Goal: Communication & Community: Answer question/provide support

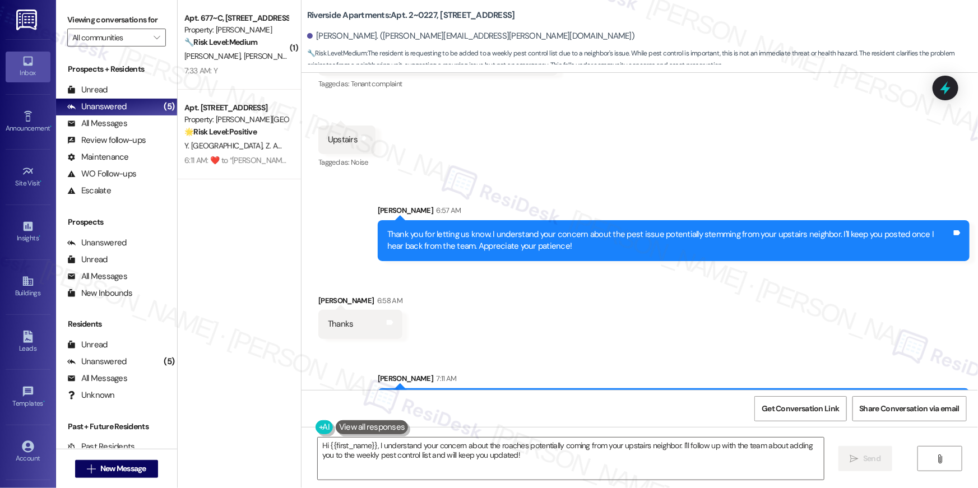
scroll to position [4686, 0]
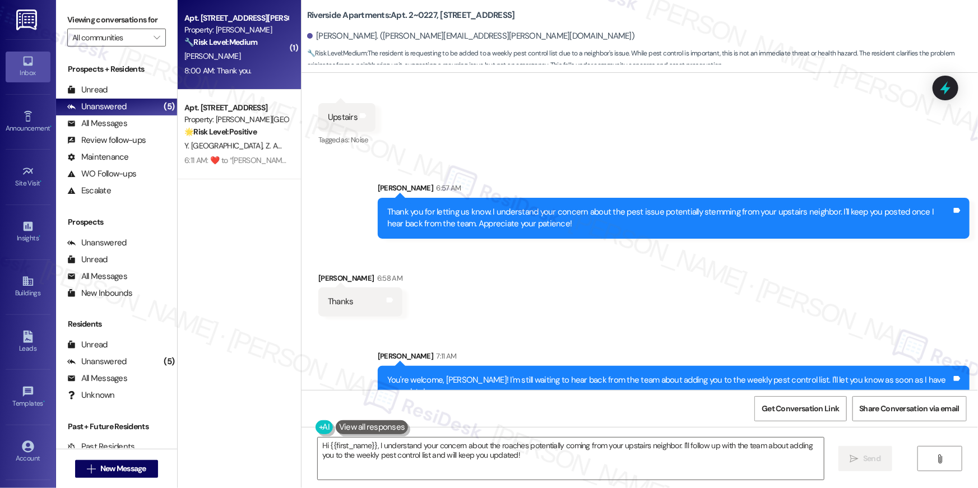
click at [252, 60] on div "[PERSON_NAME]" at bounding box center [236, 56] width 106 height 14
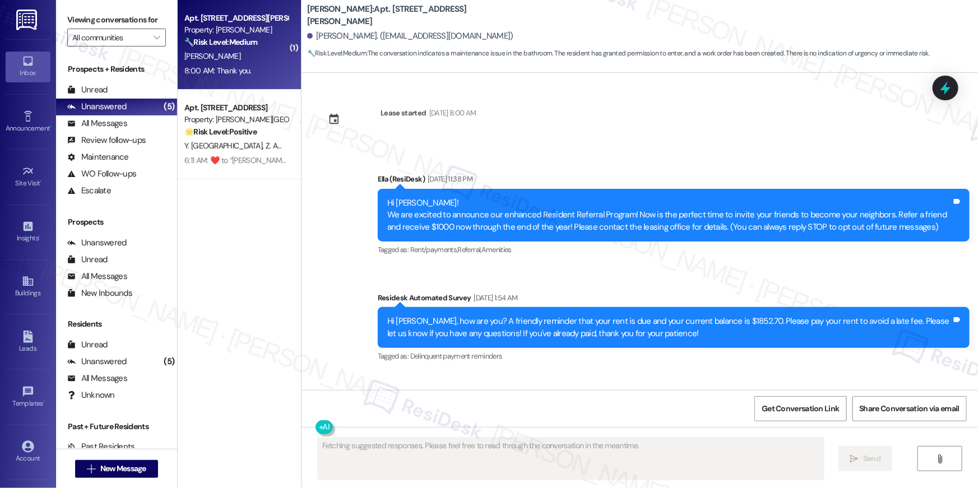
scroll to position [3045, 0]
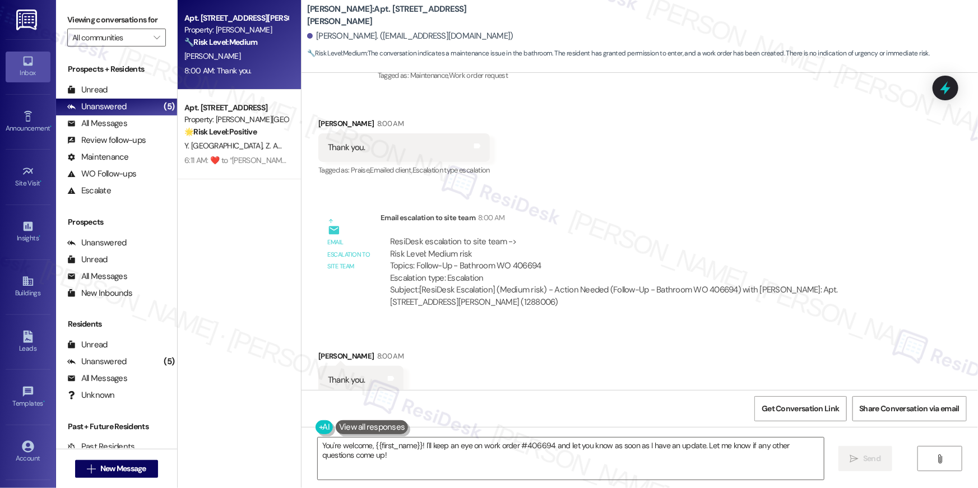
drag, startPoint x: 478, startPoint y: 446, endPoint x: 520, endPoint y: 229, distance: 221.4
click at [478, 446] on textarea "You're welcome, {{first_name}}! I'll keep an eye on work order #406694 and let …" at bounding box center [571, 459] width 506 height 42
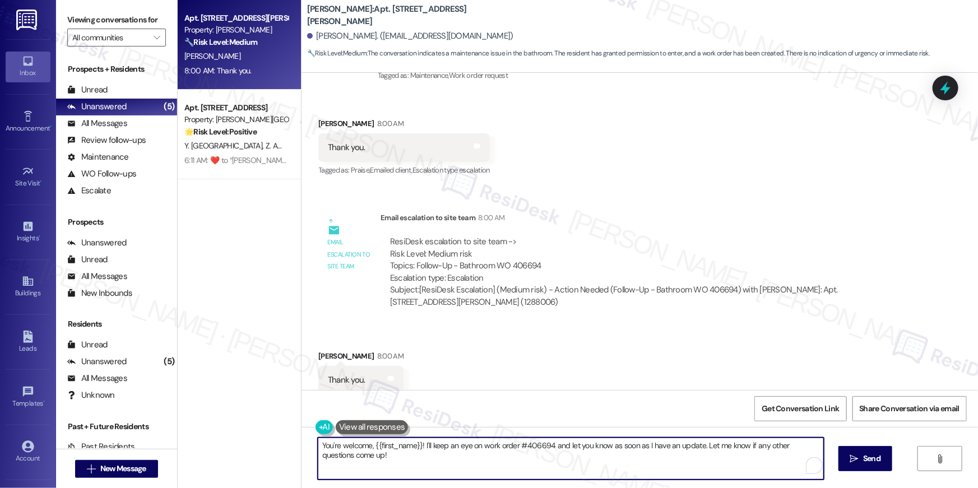
scroll to position [2946, 0]
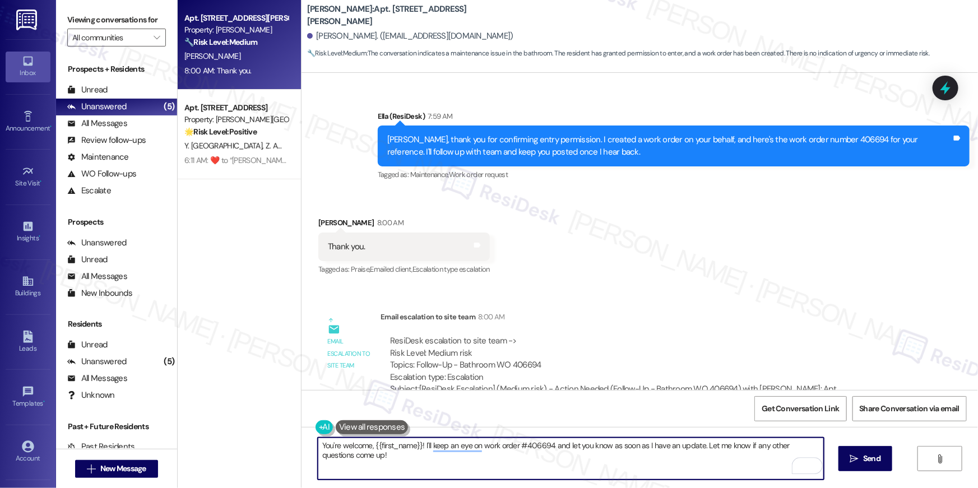
click at [484, 466] on textarea "You're welcome, {{first_name}}! I'll keep an eye on work order #406694 and let …" at bounding box center [571, 459] width 506 height 42
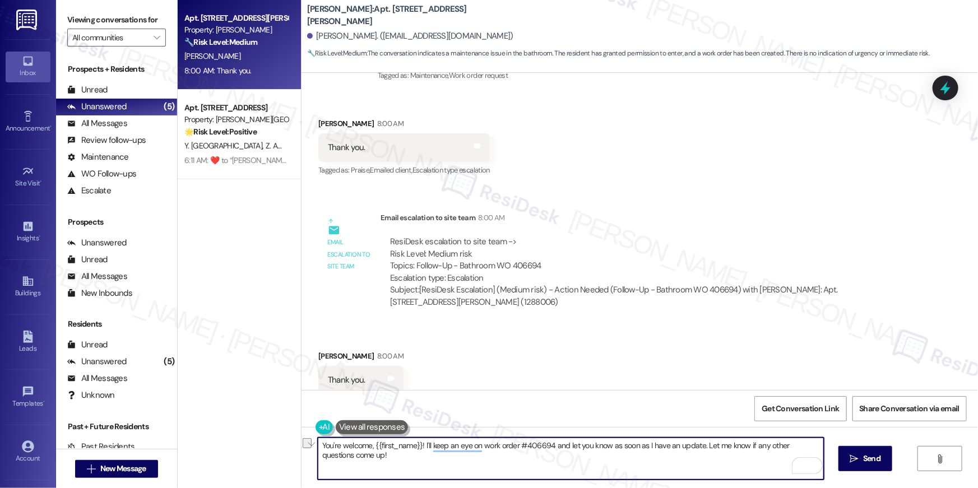
drag, startPoint x: 613, startPoint y: 444, endPoint x: 564, endPoint y: 445, distance: 48.8
click at [564, 445] on textarea "You're welcome, {{first_name}}! I'll keep an eye on work order #406694 and let …" at bounding box center [571, 459] width 506 height 42
type textarea "You're welcome, {{first_name}}! I'll let you know as soon as I have an update. …"
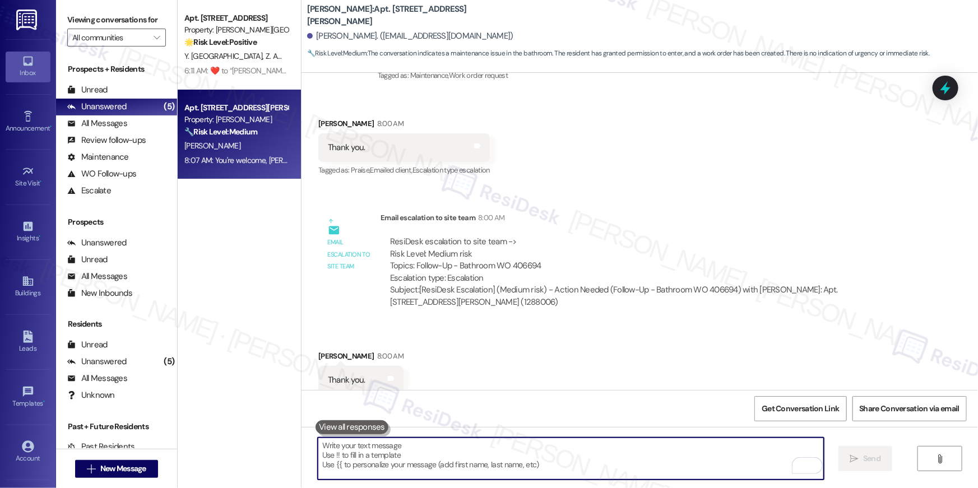
click at [266, 53] on span "Z. Amrous" at bounding box center [282, 56] width 33 height 10
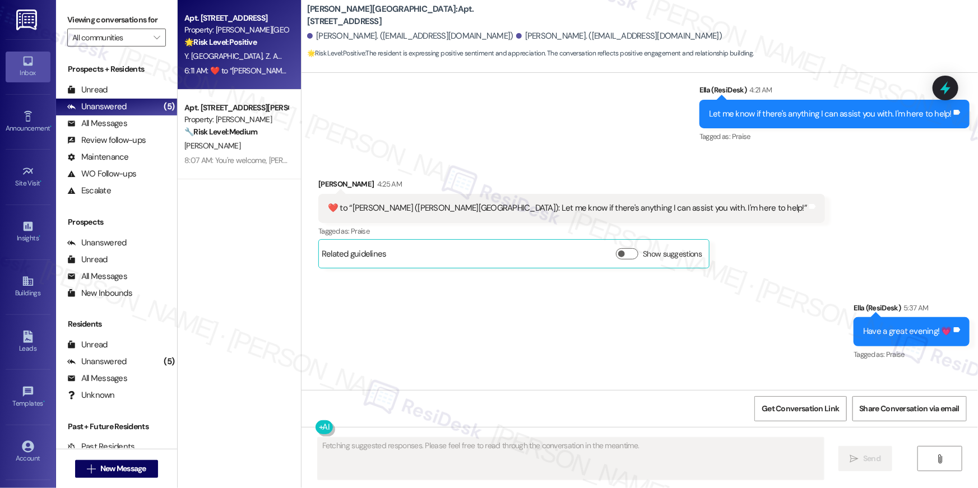
scroll to position [8173, 0]
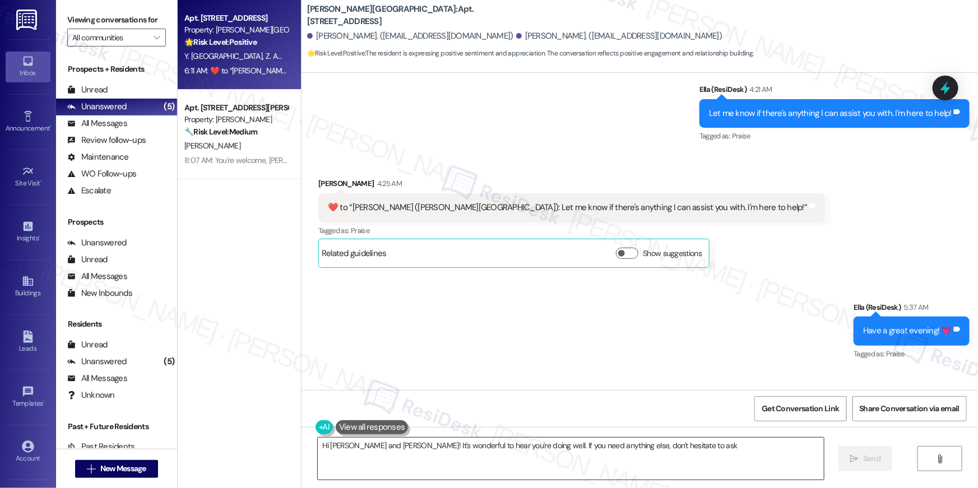
click at [563, 446] on textarea "Hi [PERSON_NAME] and [PERSON_NAME]! It's wonderful to hear you're doing well. I…" at bounding box center [571, 459] width 506 height 42
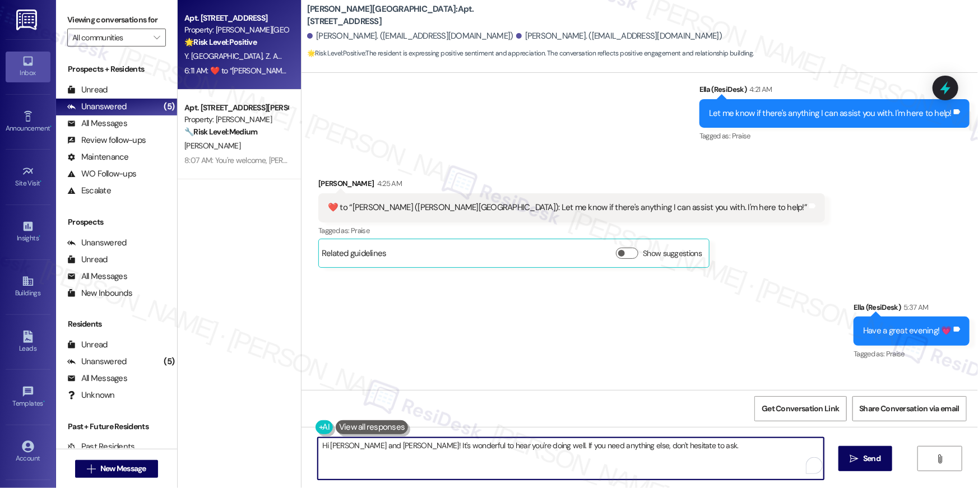
click at [563, 446] on textarea "Hi [PERSON_NAME] and [PERSON_NAME]! It's wonderful to hear you're doing well. I…" at bounding box center [571, 459] width 506 height 42
type textarea "Hi [PERSON_NAME] and [PERSON_NAME]! It's wonderful to hear you're doing well. I…"
click at [576, 465] on textarea "Hi [PERSON_NAME] and [PERSON_NAME]! It's wonderful to hear you're doing well. I…" at bounding box center [571, 459] width 506 height 42
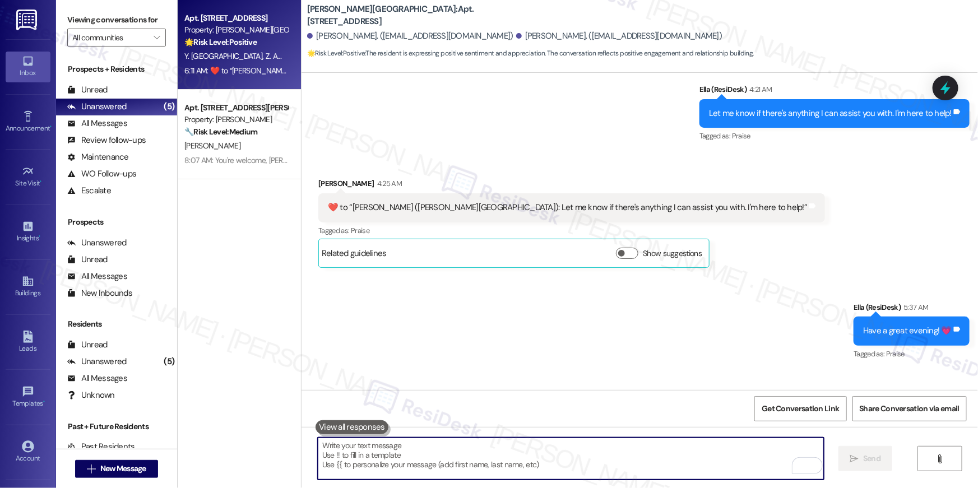
type textarea "💜"
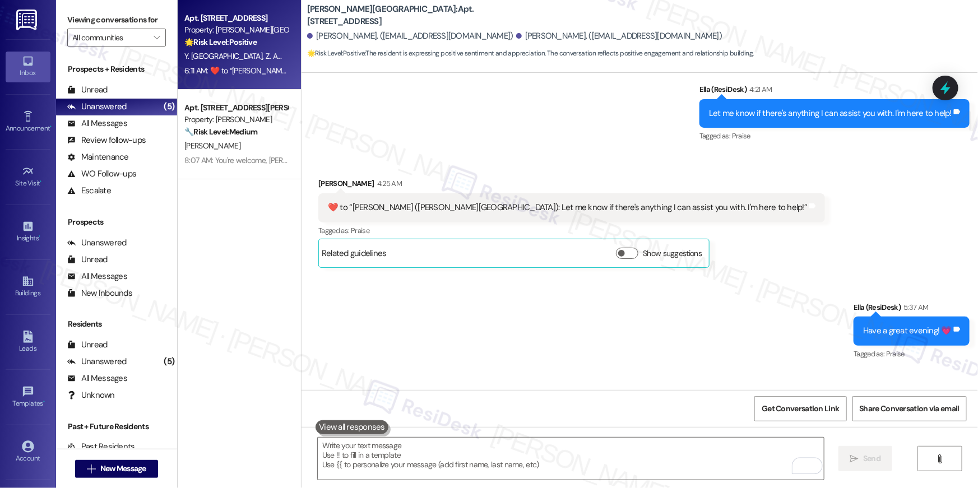
scroll to position [8172, 0]
